Goal: Task Accomplishment & Management: Use online tool/utility

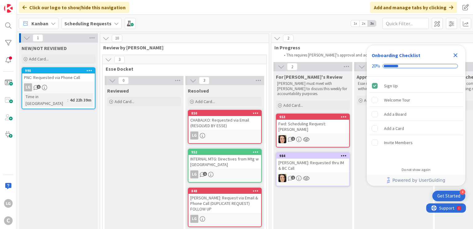
click at [50, 79] on div "PNC: Requested via Phone Call" at bounding box center [58, 77] width 73 height 8
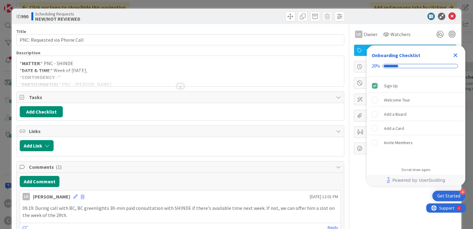
click at [178, 84] on div at bounding box center [180, 86] width 7 height 5
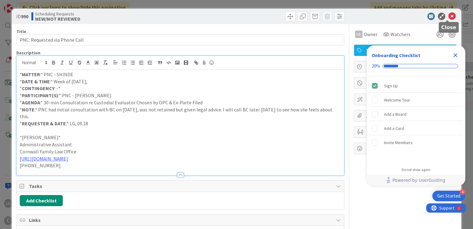
click at [449, 14] on icon at bounding box center [452, 16] width 7 height 7
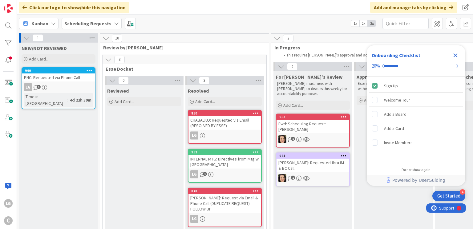
click at [343, 17] on div "Kanban Scheduling Requests 1x 2x 3x" at bounding box center [245, 23] width 456 height 17
click at [53, 86] on div "LG 1" at bounding box center [58, 87] width 73 height 8
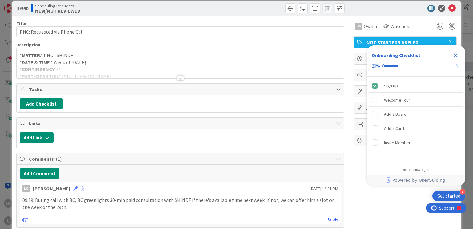
scroll to position [31, 0]
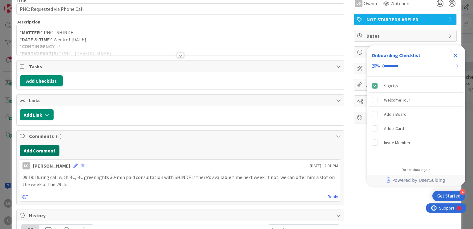
click at [51, 149] on button "Add Comment" at bounding box center [40, 150] width 40 height 11
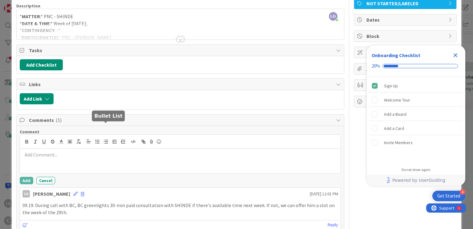
scroll to position [62, 0]
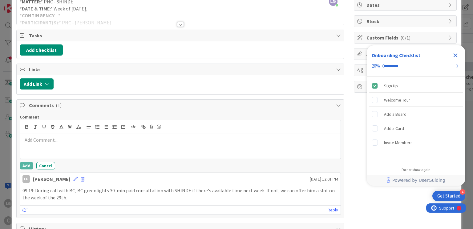
click at [102, 144] on div at bounding box center [180, 146] width 321 height 25
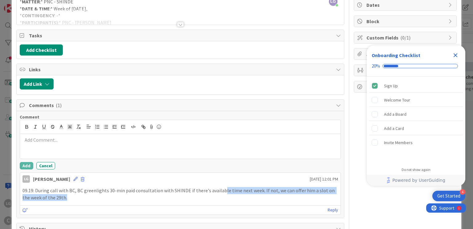
drag, startPoint x: 220, startPoint y: 191, endPoint x: 222, endPoint y: 198, distance: 6.8
click at [222, 198] on p "09.19: During call with BC, BC greenlights 30-min paid consultation with SHINDE…" at bounding box center [180, 194] width 316 height 14
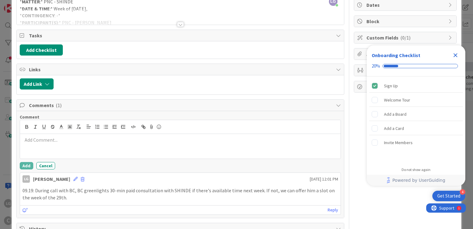
drag, startPoint x: 223, startPoint y: 192, endPoint x: 224, endPoint y: 196, distance: 4.3
click at [224, 196] on p "09.19: During call with BC, BC greenlights 30-min paid consultation with SHINDE…" at bounding box center [180, 194] width 316 height 14
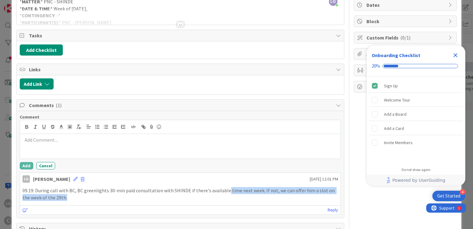
drag, startPoint x: 224, startPoint y: 191, endPoint x: 226, endPoint y: 198, distance: 7.2
click at [226, 198] on p "09.19: During call with BC, BC greenlights 30-min paid consultation with SHINDE…" at bounding box center [180, 194] width 316 height 14
drag, startPoint x: 226, startPoint y: 192, endPoint x: 226, endPoint y: 199, distance: 7.4
click at [226, 199] on p "09.19: During call with BC, BC greenlights 30-min paid consultation with SHINDE…" at bounding box center [180, 194] width 316 height 14
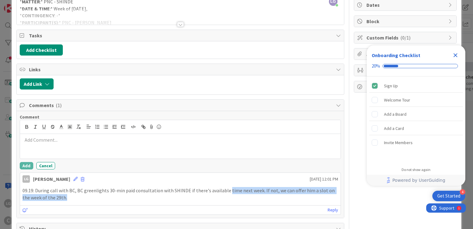
click at [226, 199] on p "09.19: During call with BC, BC greenlights 30-min paid consultation with SHINDE…" at bounding box center [180, 194] width 316 height 14
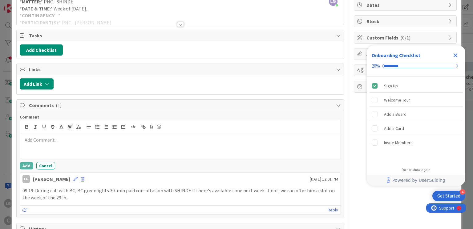
drag, startPoint x: 226, startPoint y: 194, endPoint x: 226, endPoint y: 199, distance: 5.2
click at [226, 199] on p "09.19: During call with BC, BC greenlights 30-min paid consultation with SHINDE…" at bounding box center [180, 194] width 316 height 14
click at [81, 137] on p at bounding box center [180, 139] width 316 height 7
click at [141, 139] on p at bounding box center [180, 139] width 316 height 7
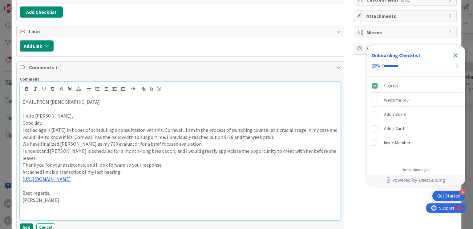
scroll to position [110, 0]
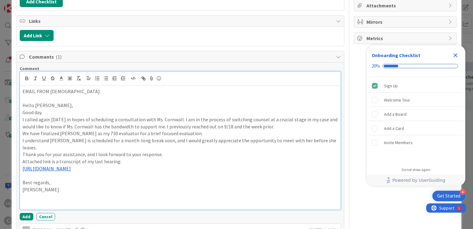
click at [287, 126] on p "I called again today in hopes of scheduling a consultation with Ms. Cornwall. I…" at bounding box center [180, 123] width 316 height 14
click at [25, 103] on p "Hello Laine," at bounding box center [180, 105] width 316 height 7
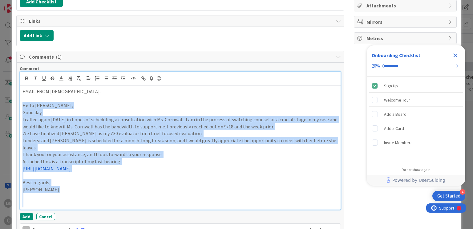
drag, startPoint x: 25, startPoint y: 103, endPoint x: 83, endPoint y: 185, distance: 100.1
click at [83, 185] on div "EMAIL FROM SHINDE: Hello Laine, Good day. I called again today in hopes of sche…" at bounding box center [180, 147] width 321 height 124
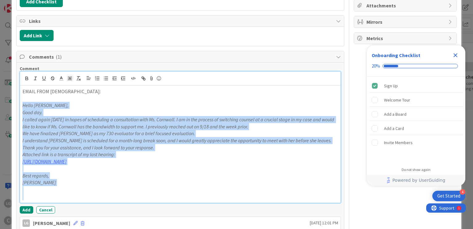
click at [87, 132] on em "We have finalized Dr. Padilla as my 730 evaluator for a brief focused evaluatio…" at bounding box center [108, 133] width 173 height 6
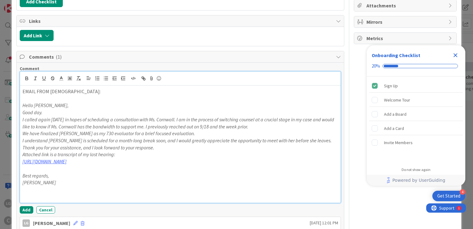
click at [53, 91] on p "EMAIL FROM SHINDE:" at bounding box center [180, 91] width 316 height 7
click at [88, 96] on p at bounding box center [180, 98] width 316 height 7
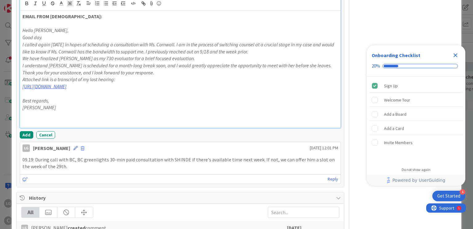
scroll to position [264, 0]
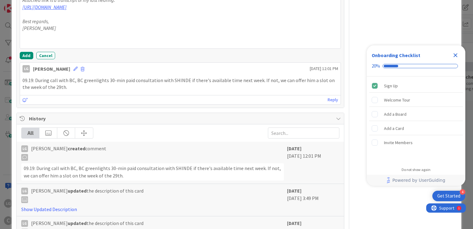
click at [32, 55] on div "Add Cancel" at bounding box center [180, 55] width 321 height 7
click at [30, 54] on button "Add" at bounding box center [27, 55] width 14 height 7
